Goal: Transaction & Acquisition: Download file/media

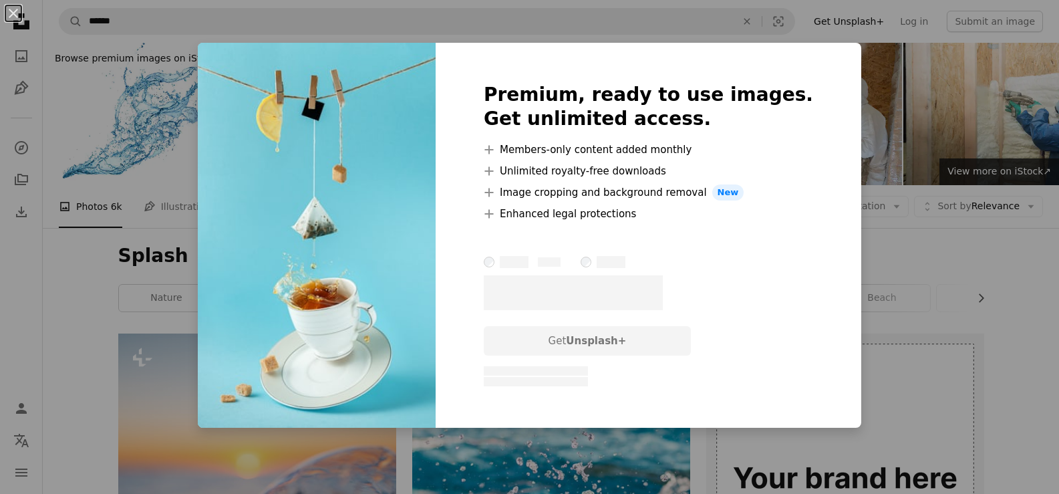
scroll to position [234, 0]
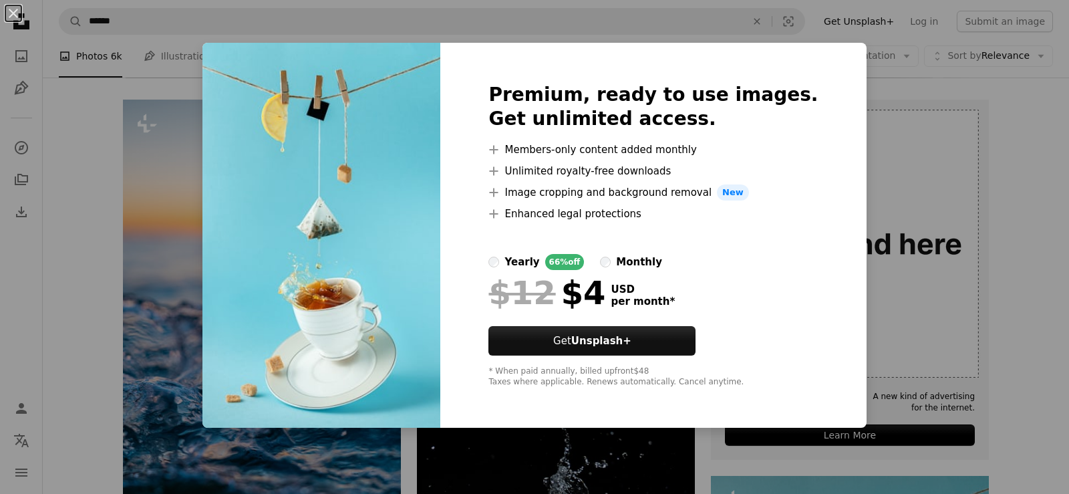
click at [890, 152] on div "An X shape Premium, ready to use images. Get unlimited access. A plus sign Memb…" at bounding box center [534, 247] width 1069 height 494
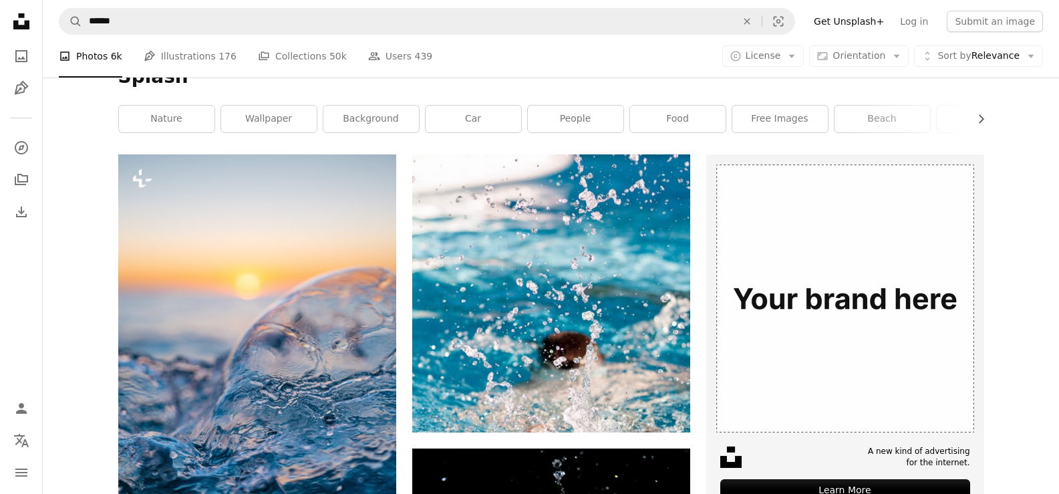
scroll to position [178, 0]
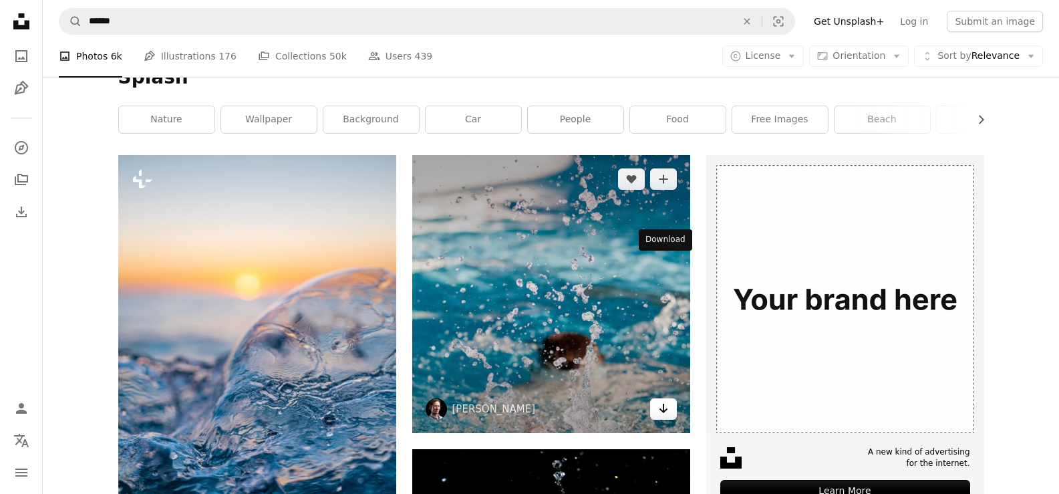
click at [667, 400] on icon "Arrow pointing down" at bounding box center [663, 408] width 11 height 16
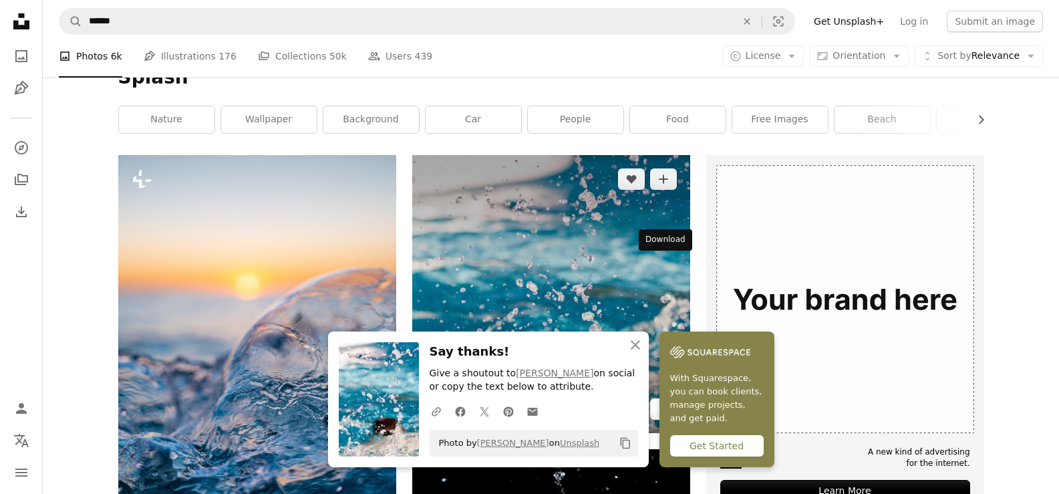
click at [662, 400] on icon "Arrow pointing down" at bounding box center [663, 408] width 11 height 16
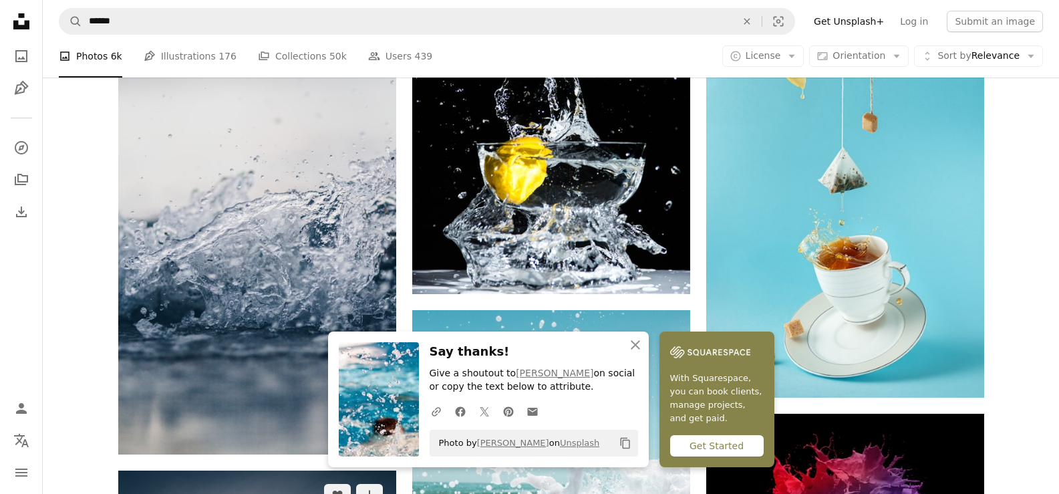
scroll to position [731, 0]
